Goal: Information Seeking & Learning: Learn about a topic

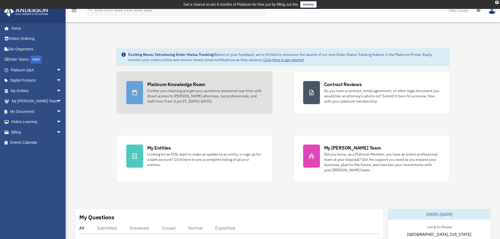
drag, startPoint x: 0, startPoint y: 0, endPoint x: 202, endPoint y: 93, distance: 222.6
click at [202, 93] on div "Further your learning and get your questions answered real-time with direct acc…" at bounding box center [204, 96] width 115 height 16
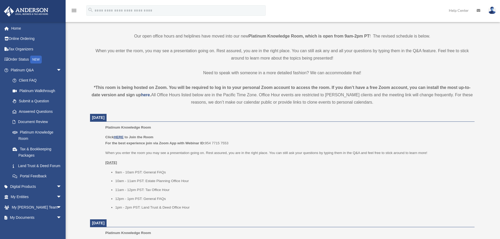
scroll to position [131, 0]
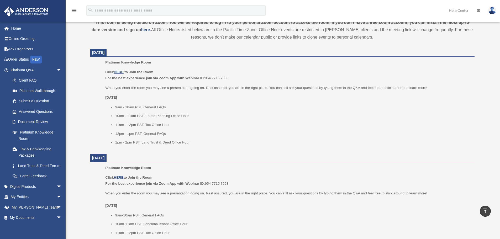
scroll to position [184, 0]
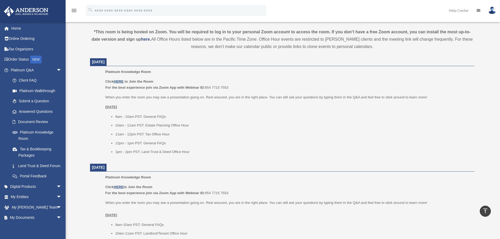
click at [120, 80] on u "HERE" at bounding box center [119, 81] width 10 height 4
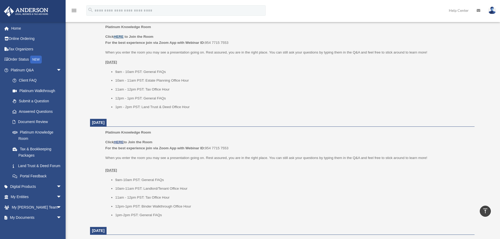
scroll to position [236, 0]
